Goal: Transaction & Acquisition: Purchase product/service

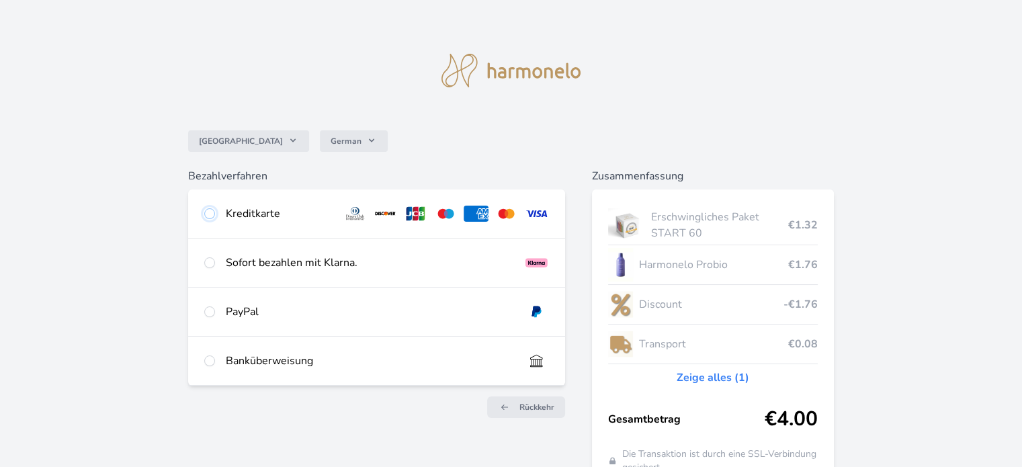
click at [208, 214] on input "radio" at bounding box center [209, 213] width 11 height 11
radio input "true"
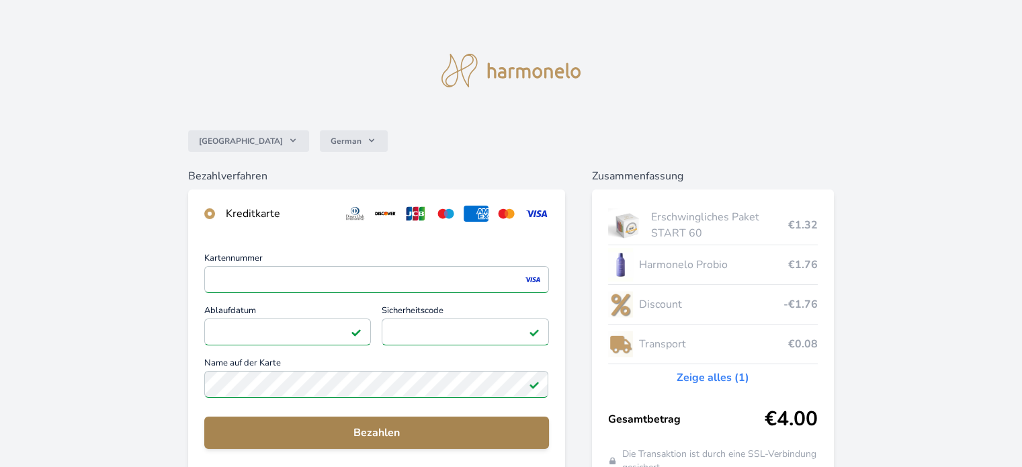
click at [380, 432] on span "Bezahlen" at bounding box center [376, 432] width 322 height 16
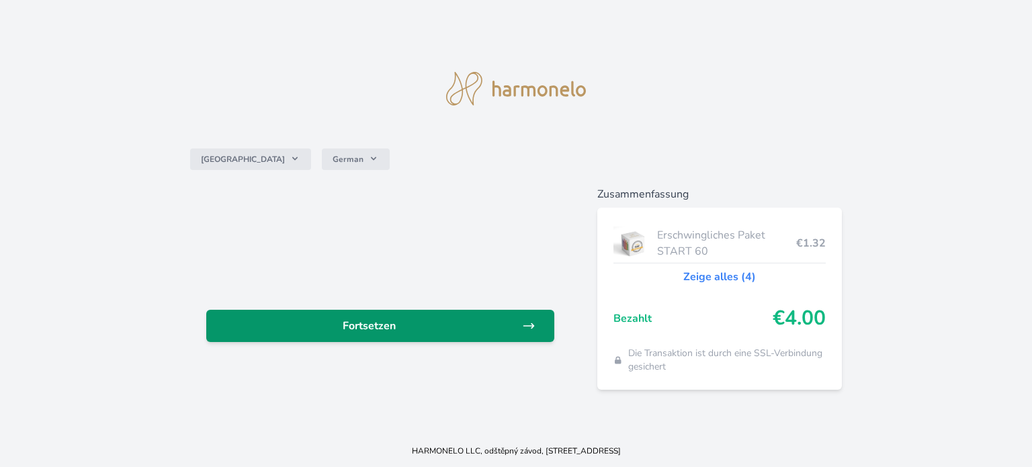
click at [362, 325] on span "Fortsetzen" at bounding box center [369, 326] width 305 height 16
